Goal: Use online tool/utility: Utilize a website feature to perform a specific function

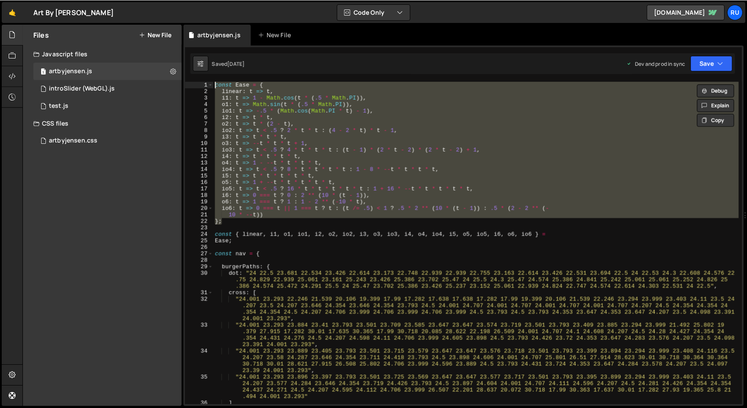
scroll to position [261096, 0]
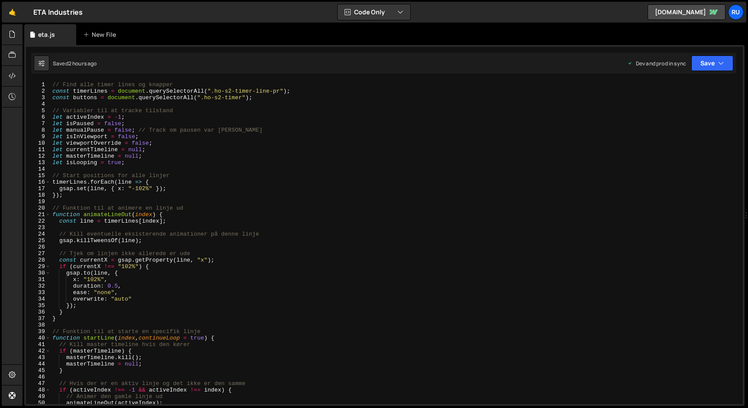
scroll to position [0, 0]
click at [138, 126] on div "// Find alle timer lines og knapper const timerLines = document . querySelector…" at bounding box center [395, 248] width 688 height 335
click at [265, 182] on div "// Find alle timer lines og knapper const timerLines = document . querySelector…" at bounding box center [395, 248] width 688 height 335
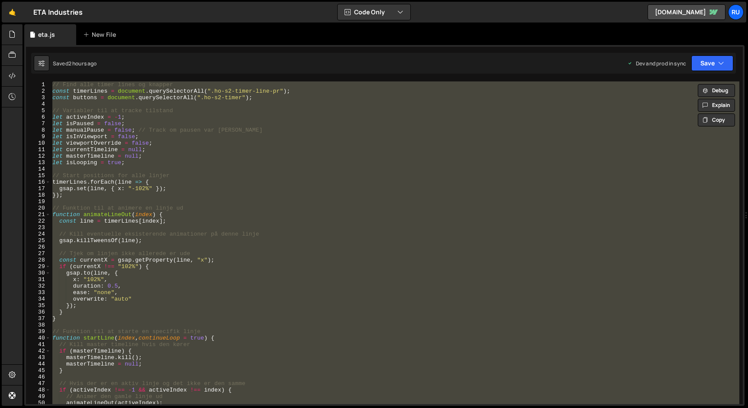
click at [265, 182] on div "// Find alle timer lines og knapper const timerLines = document . querySelector…" at bounding box center [395, 242] width 688 height 322
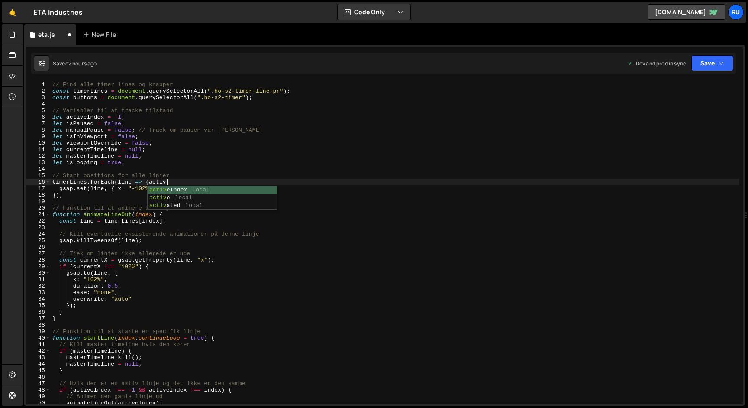
scroll to position [0, 8]
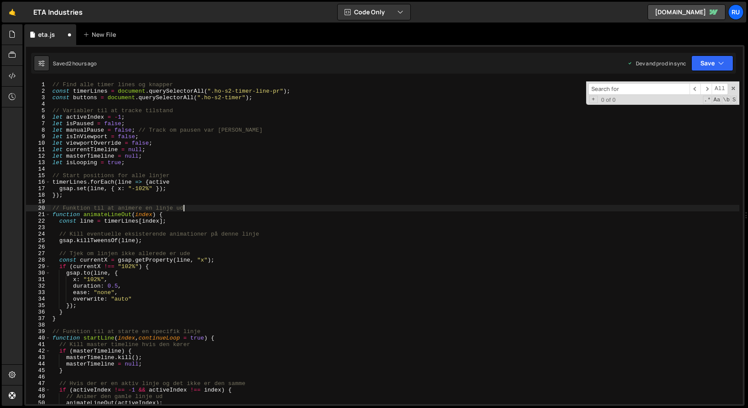
click at [199, 210] on div "// Find alle timer lines og knapper const timerLines = document . querySelector…" at bounding box center [395, 248] width 688 height 335
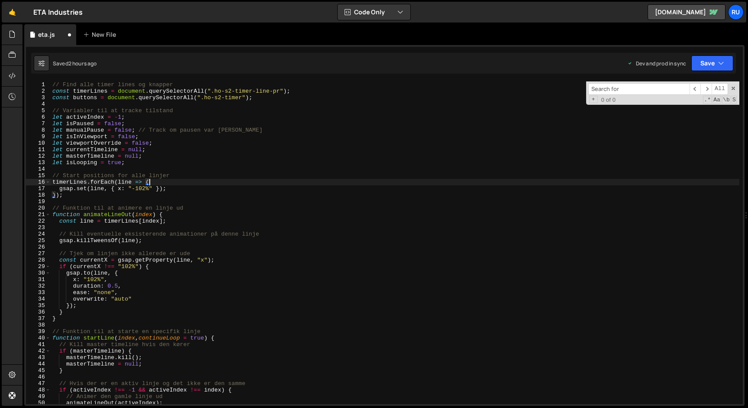
scroll to position [2244, 0]
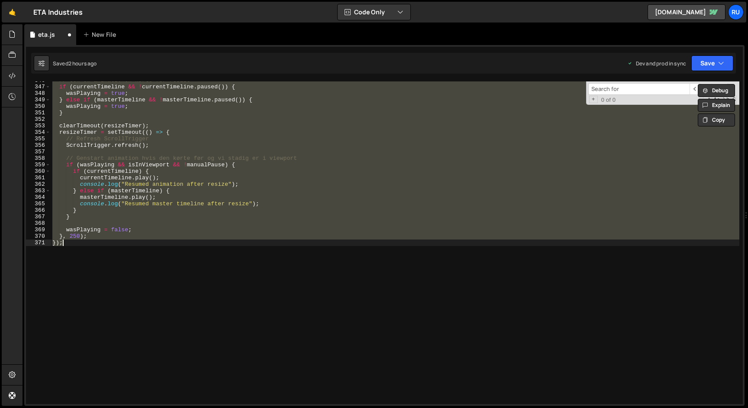
click at [73, 236] on div "// Gem om animationen kørte før resize if ( currentTimeline && ! currentTimelin…" at bounding box center [395, 242] width 688 height 322
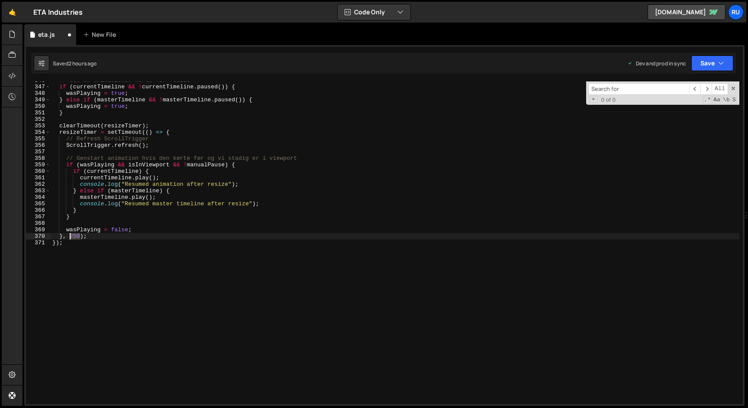
click at [73, 236] on div "// Gem om animationen kørte før resize if ( currentTimeline && ! currentTimelin…" at bounding box center [395, 244] width 688 height 335
click at [701, 59] on button "Save" at bounding box center [712, 63] width 42 height 16
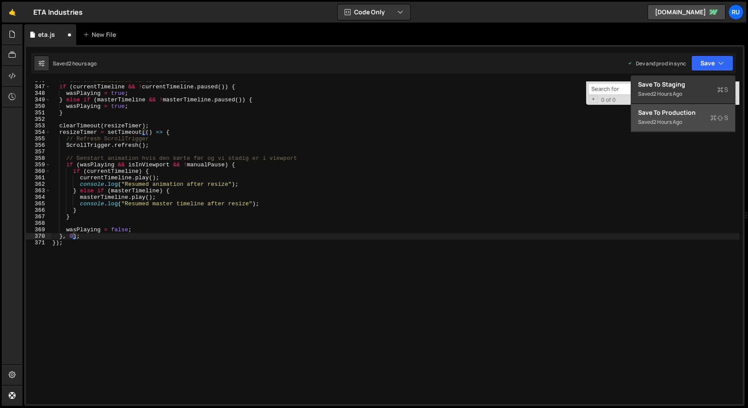
click at [679, 117] on div "Saved 2 hours ago" at bounding box center [683, 122] width 90 height 10
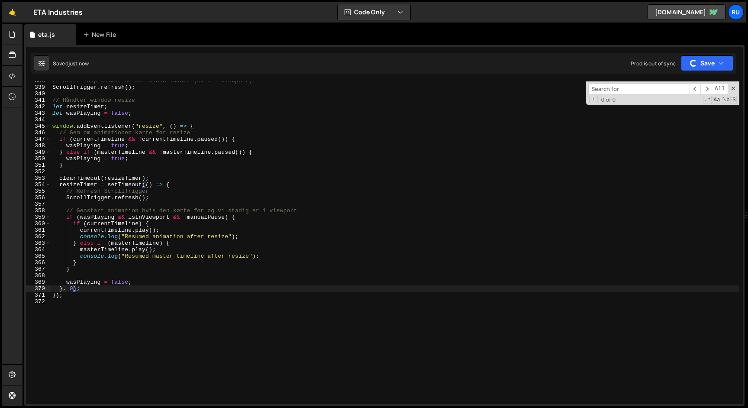
scroll to position [2165, 0]
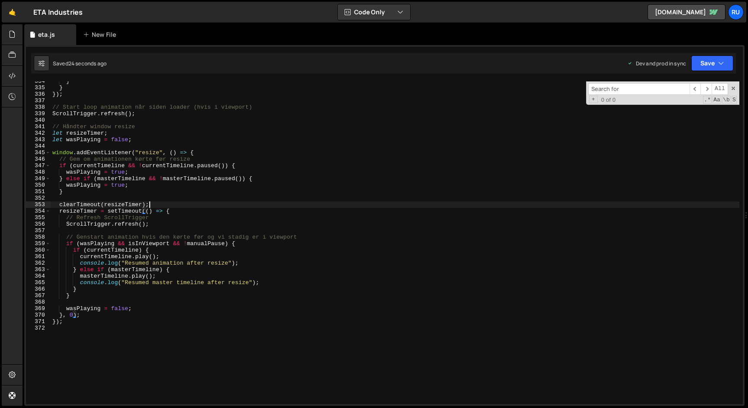
click at [210, 202] on div "} } }) ; // Start loop animation når siden loader (hvis i viewport) ScrollTrigg…" at bounding box center [395, 245] width 688 height 335
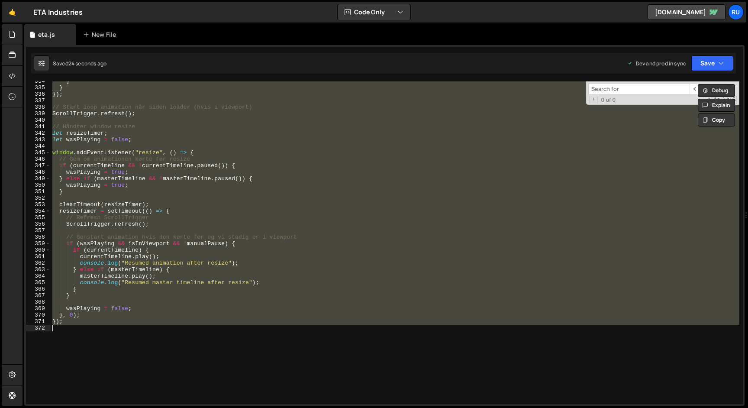
paste textarea
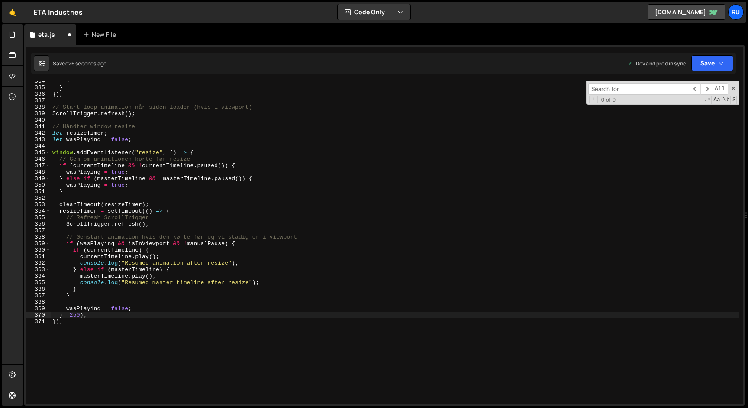
click at [77, 314] on div "} } }) ; // Start loop animation når siden loader (hvis i viewport) ScrollTrigg…" at bounding box center [395, 245] width 688 height 335
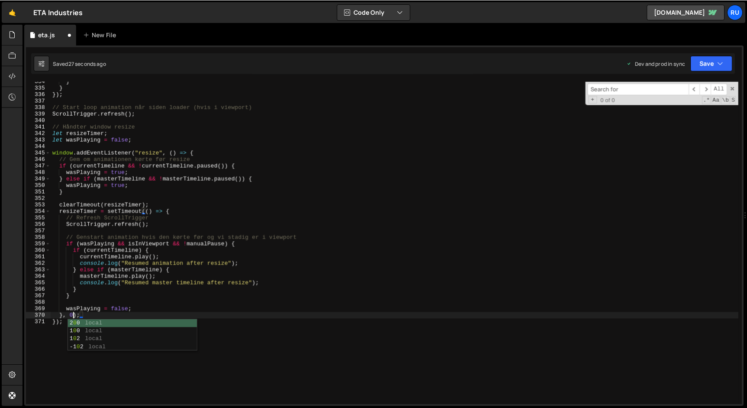
scroll to position [0, 1]
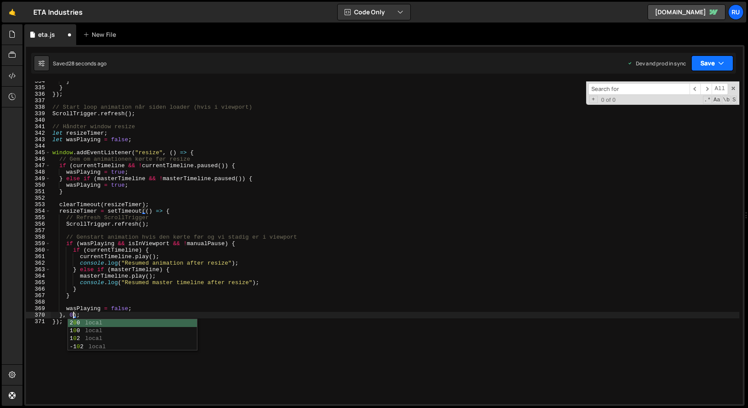
click at [706, 64] on button "Save" at bounding box center [712, 63] width 42 height 16
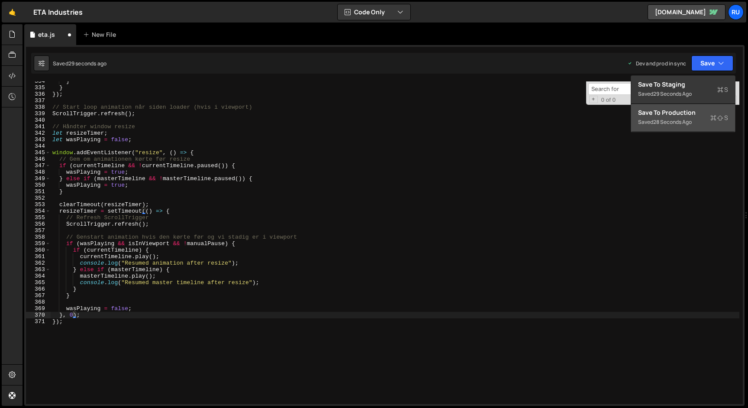
click at [690, 112] on div "Save to Production S" at bounding box center [683, 112] width 90 height 9
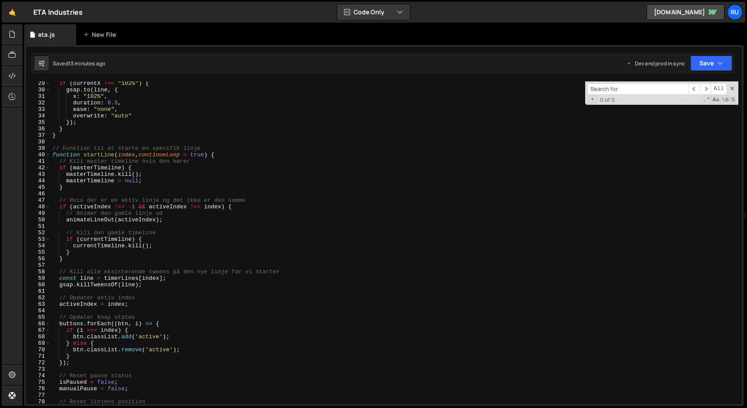
scroll to position [0, 0]
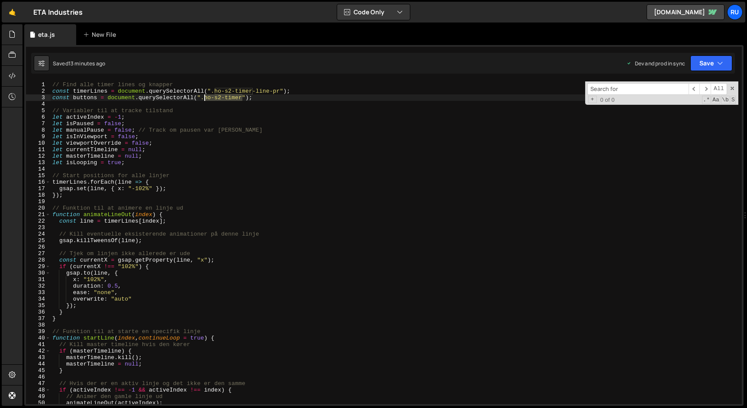
drag, startPoint x: 243, startPoint y: 97, endPoint x: 203, endPoint y: 97, distance: 39.8
click at [203, 97] on div "// Find alle timer lines og knapper const timerLines = document . querySelector…" at bounding box center [395, 248] width 688 height 335
click at [228, 268] on div "// Find alle timer lines og knapper const timerLines = document . querySelector…" at bounding box center [395, 248] width 688 height 335
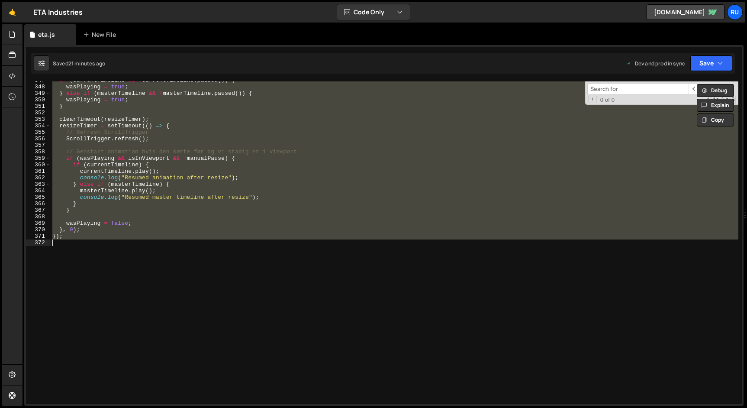
paste textarea
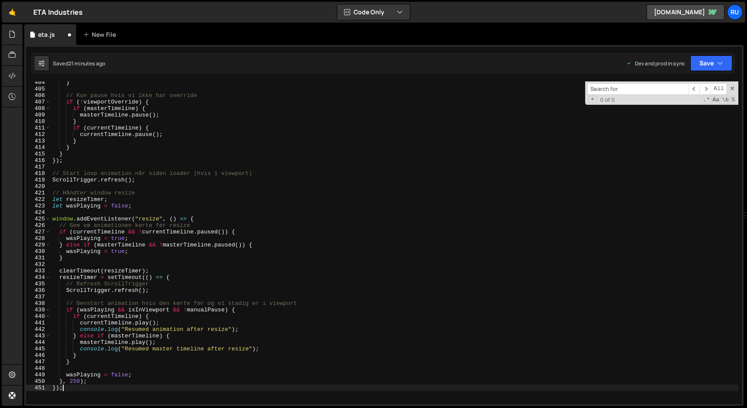
scroll to position [2763, 0]
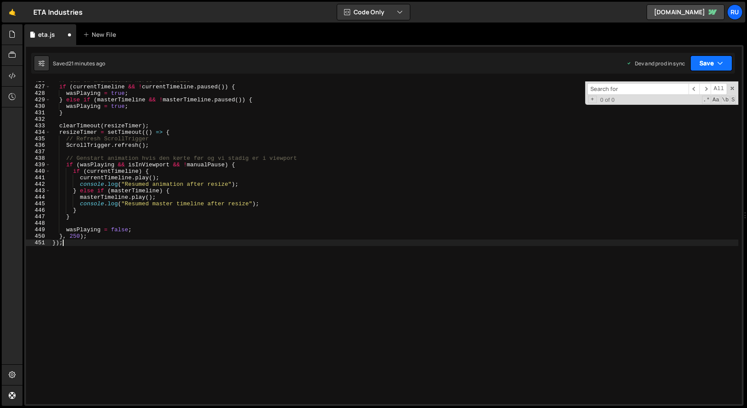
click at [705, 64] on button "Save" at bounding box center [711, 63] width 42 height 16
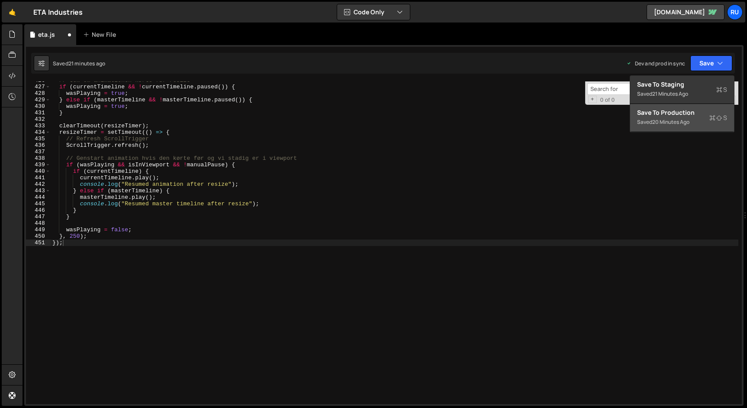
click at [681, 119] on div "20 minutes ago" at bounding box center [670, 121] width 37 height 7
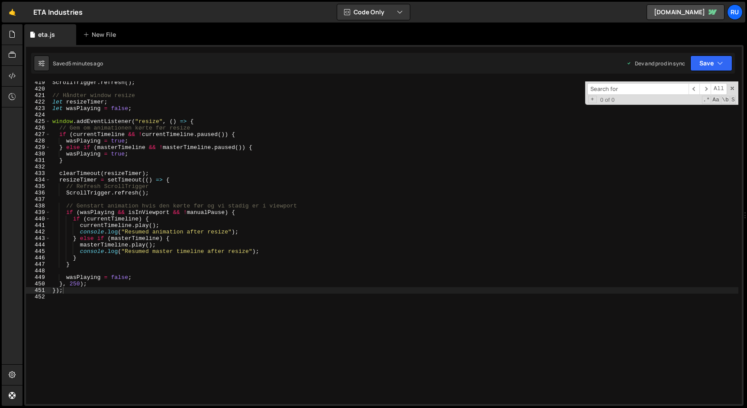
scroll to position [2698, 0]
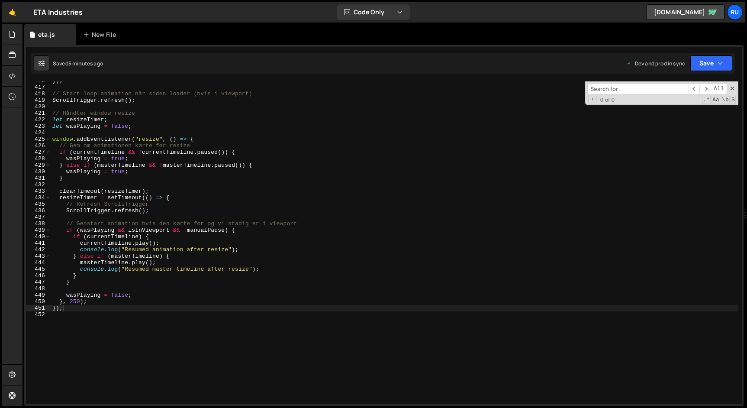
type textarea "currentTimeline.play();"
click at [277, 245] on div "}) ; // Start loop animation når siden loader (hvis i viewport) ScrollTrigger .…" at bounding box center [395, 244] width 688 height 335
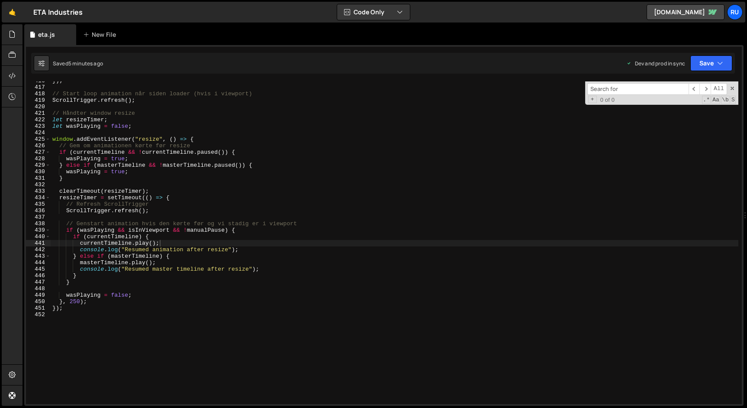
click at [614, 87] on input at bounding box center [637, 89] width 101 height 12
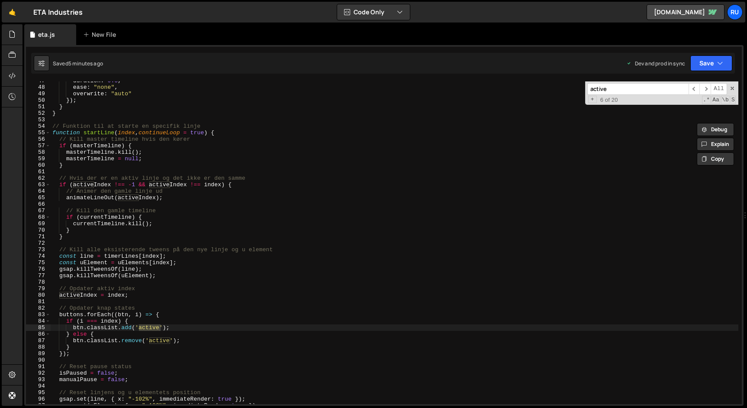
scroll to position [308, 0]
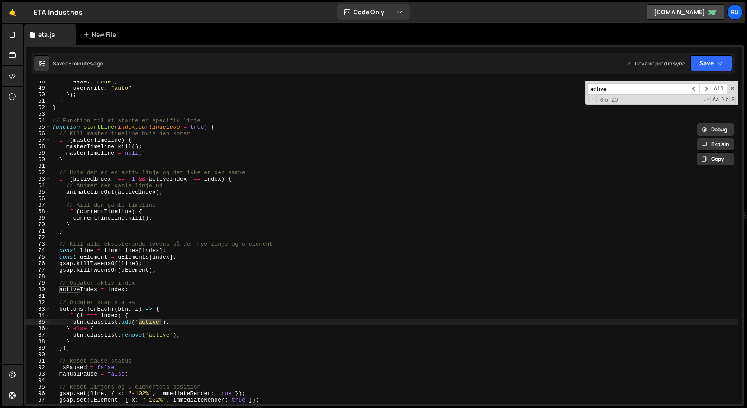
type input "active"
drag, startPoint x: 180, startPoint y: 321, endPoint x: 73, endPoint y: 325, distance: 107.4
click at [73, 325] on div "ease : "none" , overwrite : "auto" }) ; } } // Funktion til at starte en specif…" at bounding box center [395, 245] width 688 height 335
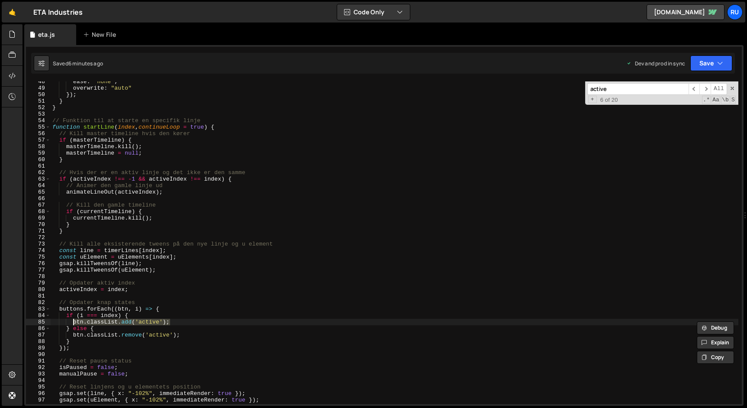
click at [150, 320] on div "ease : "none" , overwrite : "auto" }) ; } } // Funktion til at starte en specif…" at bounding box center [395, 242] width 688 height 322
click at [150, 320] on div "ease : "none" , overwrite : "auto" }) ; } } // Funktion til at starte en specif…" at bounding box center [395, 245] width 688 height 335
click at [176, 314] on div "ease : "none" , overwrite : "auto" }) ; } } // Funktion til at starte en specif…" at bounding box center [395, 245] width 688 height 335
click at [160, 333] on div "ease : "none" , overwrite : "auto" }) ; } } // Funktion til at starte en specif…" at bounding box center [395, 245] width 688 height 335
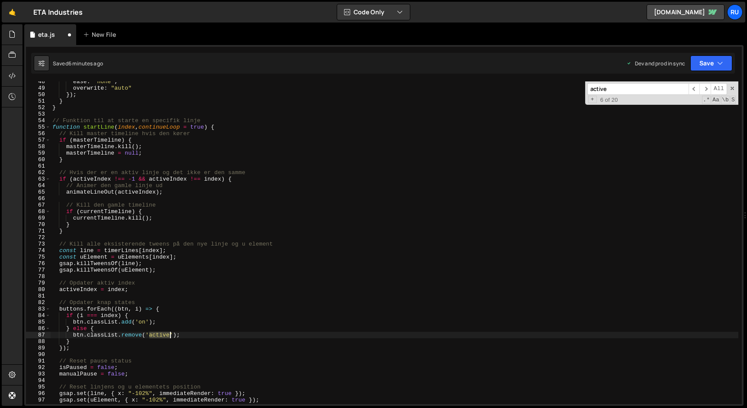
click at [160, 333] on div "ease : "none" , overwrite : "auto" }) ; } } // Funktion til at starte en specif…" at bounding box center [395, 245] width 688 height 335
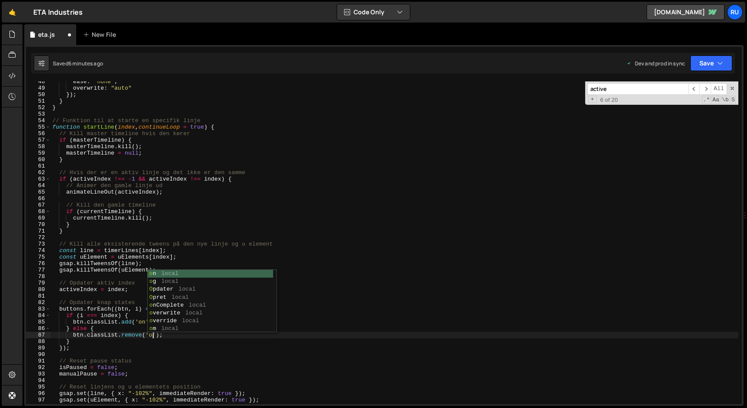
type textarea "btn.classList.remove('on');"
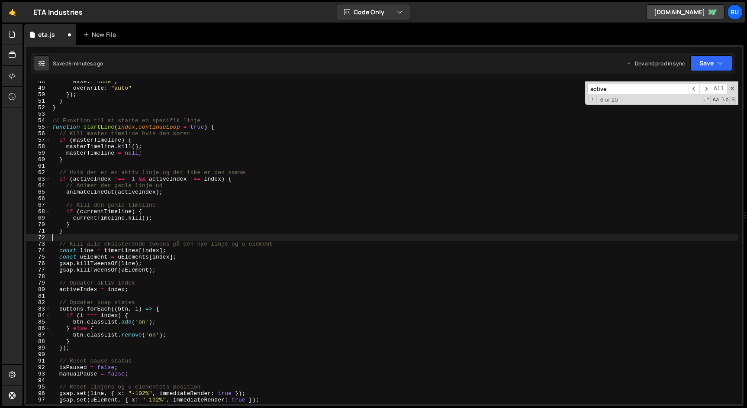
click at [233, 240] on div "ease : "none" , overwrite : "auto" }) ; } } // Funktion til at starte en specif…" at bounding box center [395, 245] width 688 height 335
click at [702, 61] on button "Save" at bounding box center [711, 63] width 42 height 16
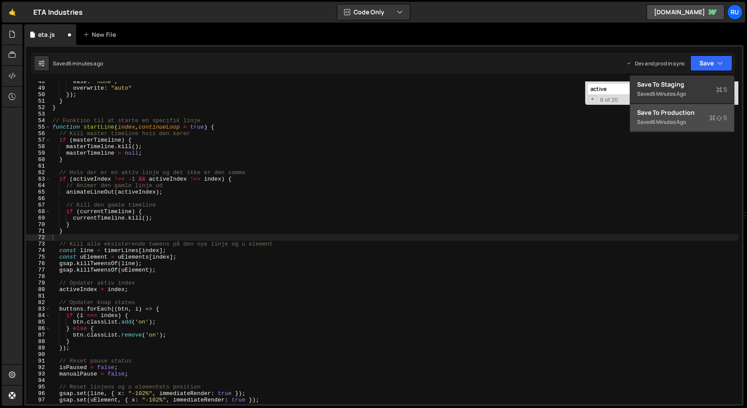
click at [692, 118] on div "Saved 6 minutes ago" at bounding box center [682, 122] width 90 height 10
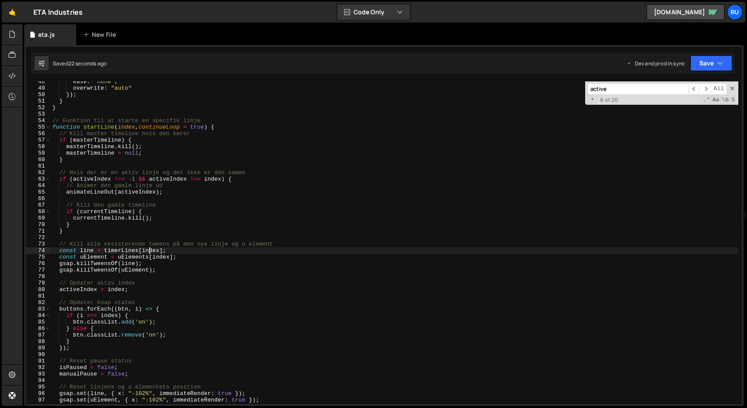
click at [150, 251] on div "ease : "none" , overwrite : "auto" }) ; } } // Funktion til at starte en specif…" at bounding box center [395, 245] width 688 height 335
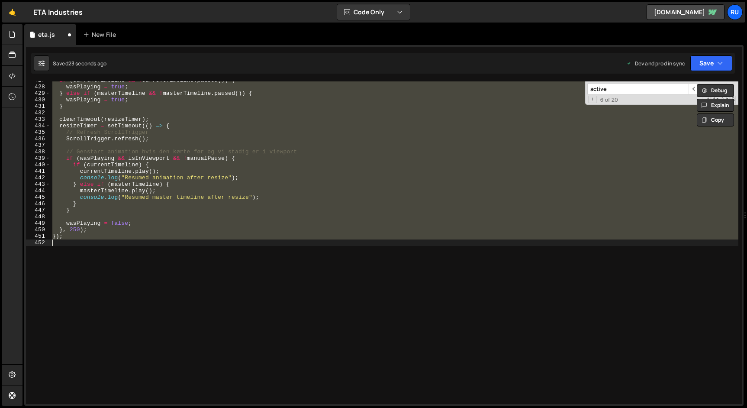
scroll to position [397, 0]
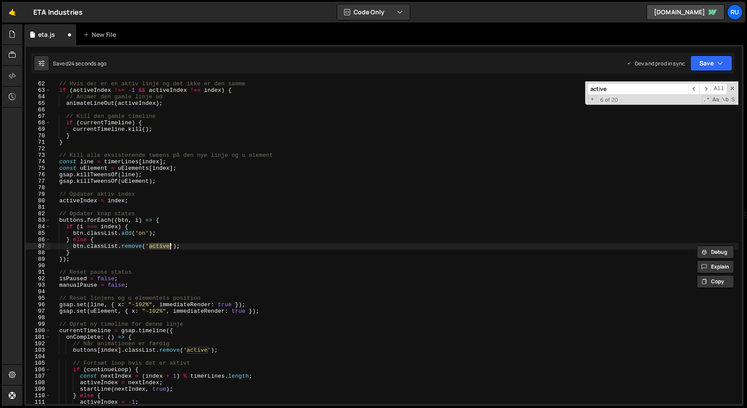
type textarea "btn.classList.add('active');"
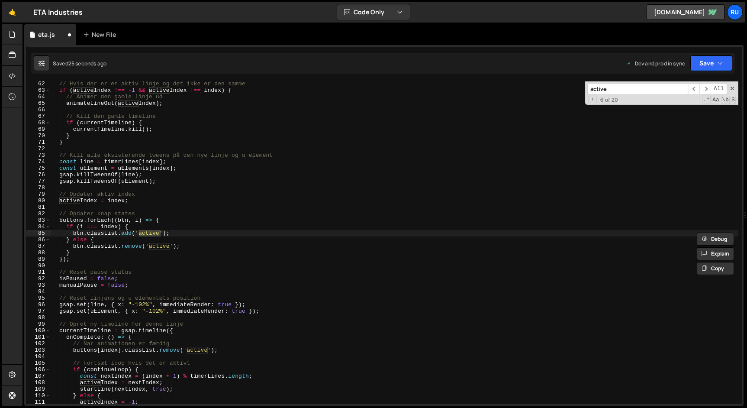
click at [635, 89] on input "active" at bounding box center [637, 89] width 101 height 12
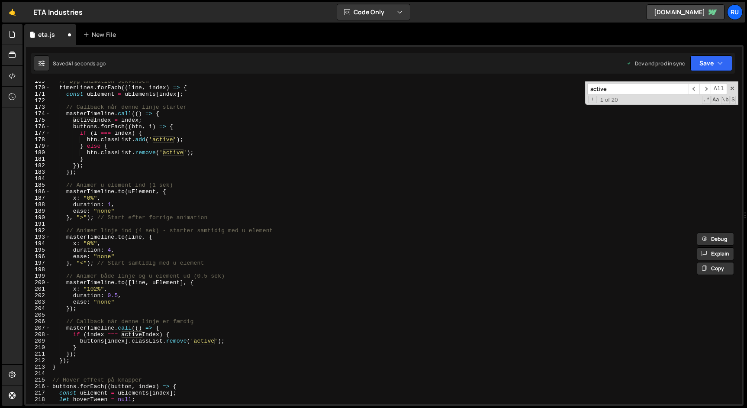
scroll to position [1182, 0]
